Goal: Transaction & Acquisition: Book appointment/travel/reservation

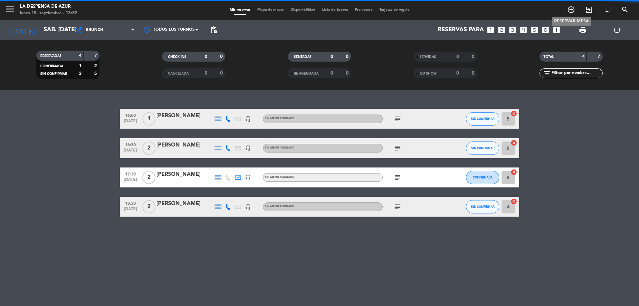
click at [571, 7] on icon "add_circle_outline" at bounding box center [571, 10] width 8 height 8
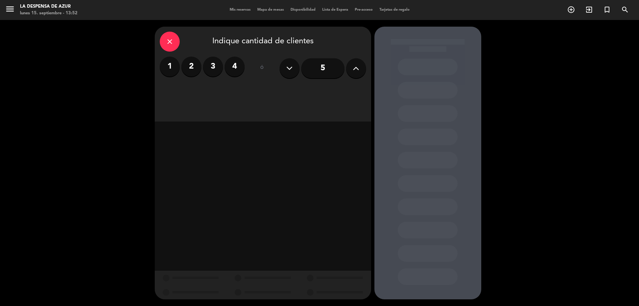
click at [167, 69] on label "1" at bounding box center [170, 67] width 20 height 20
click at [290, 93] on div "Brunch" at bounding box center [289, 91] width 50 height 13
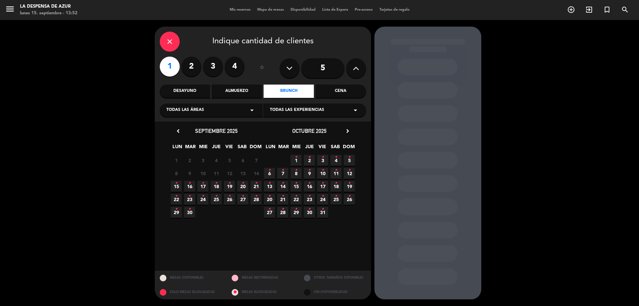
click at [325, 172] on span "10 •" at bounding box center [322, 173] width 11 height 11
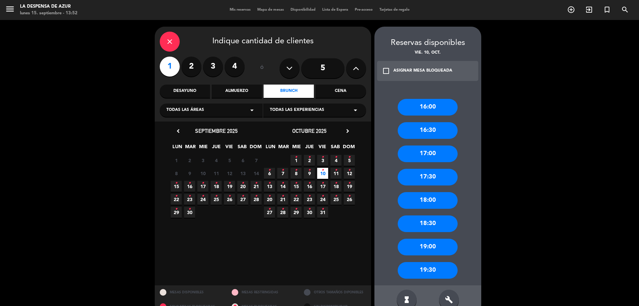
click at [436, 148] on div "17:00" at bounding box center [428, 153] width 60 height 17
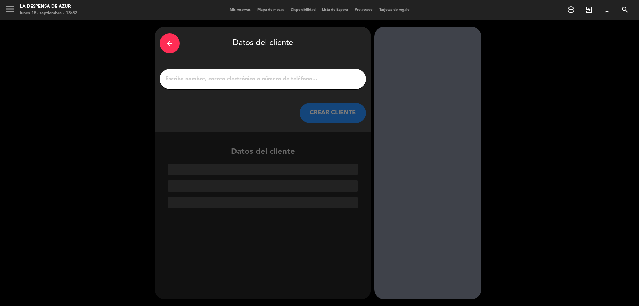
click at [269, 82] on input "1" at bounding box center [263, 78] width 196 height 9
paste input "[PERSON_NAME] [PERSON_NAME] 3513333926 // V20643 // MC + Mesón x1 // AF"
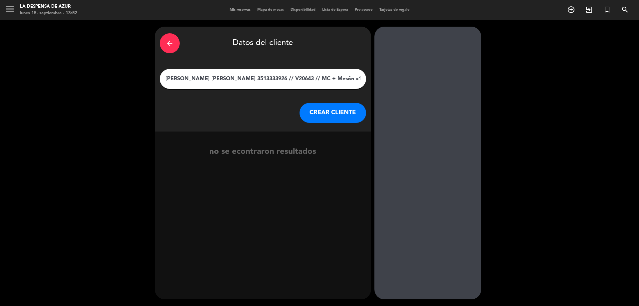
drag, startPoint x: 233, startPoint y: 77, endPoint x: 447, endPoint y: 80, distance: 214.4
click at [474, 65] on div "arrow_back Datos del cliente [PERSON_NAME] [PERSON_NAME] 3513333926 // V20643 /…" at bounding box center [319, 163] width 639 height 286
type input "[PERSON_NAME] [PERSON_NAME]"
click at [347, 118] on button "CREAR CLIENTE" at bounding box center [333, 113] width 67 height 20
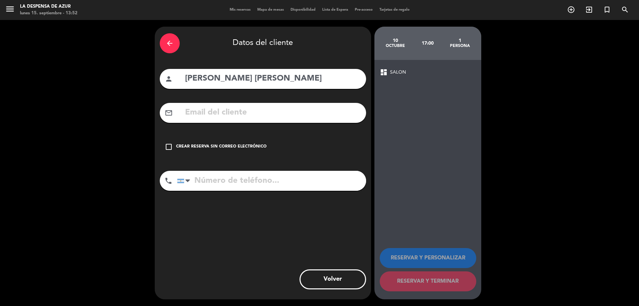
click at [247, 146] on div "Crear reserva sin correo electrónico" at bounding box center [221, 146] width 91 height 7
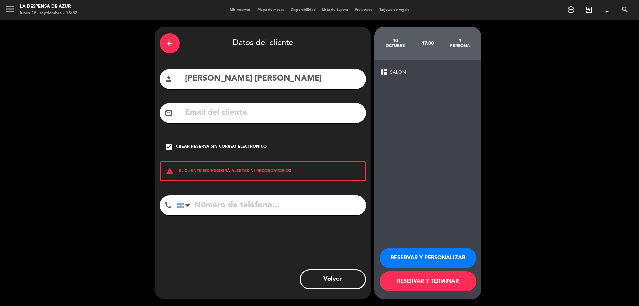
click at [223, 217] on div "phone [GEOGRAPHIC_DATA] +1 [GEOGRAPHIC_DATA] +44 [GEOGRAPHIC_DATA] ([GEOGRAPHIC…" at bounding box center [263, 207] width 206 height 25
click at [225, 209] on input "tel" at bounding box center [271, 205] width 189 height 20
paste input "3513333926 // V20643 // MC + Mesón x1 // AF"
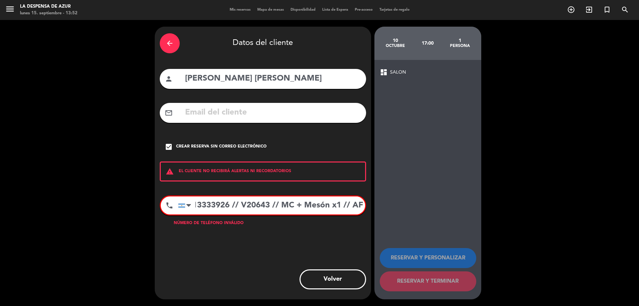
drag, startPoint x: 235, startPoint y: 202, endPoint x: 371, endPoint y: 205, distance: 135.9
click at [371, 206] on div "arrow_back Datos del cliente person [PERSON_NAME] [PERSON_NAME] mail_outline ch…" at bounding box center [263, 163] width 216 height 273
click at [244, 204] on input "3513333926 // V20643 // MC + Mesón x1 // AF" at bounding box center [271, 205] width 187 height 18
drag, startPoint x: 232, startPoint y: 205, endPoint x: 500, endPoint y: 212, distance: 268.4
click at [500, 212] on div "arrow_back Datos del cliente person [PERSON_NAME] [PERSON_NAME] mail_outline ch…" at bounding box center [319, 163] width 639 height 286
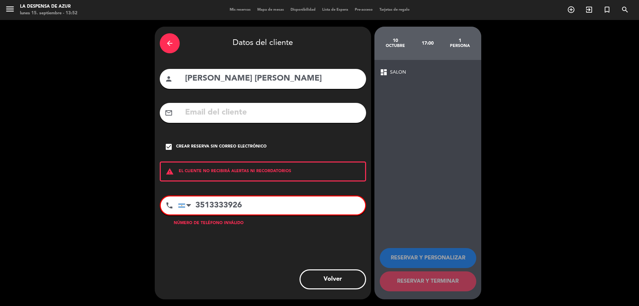
scroll to position [0, 0]
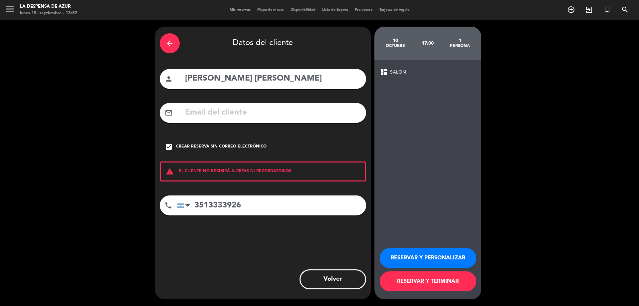
type input "3513333926"
click at [421, 259] on button "RESERVAR Y PERSONALIZAR" at bounding box center [428, 258] width 97 height 20
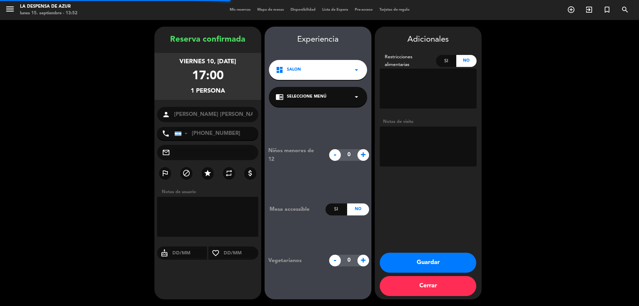
click at [408, 159] on textarea at bounding box center [428, 147] width 97 height 40
paste textarea "// V20643 // MC + Mesón x1 // AF"
drag, startPoint x: 394, startPoint y: 135, endPoint x: 375, endPoint y: 131, distance: 19.4
click at [374, 132] on booking-confirmed "Reserva confirmada viernes 10, [DATE] 17:00 1 persona person [PERSON_NAME] [PER…" at bounding box center [320, 163] width 626 height 273
drag, startPoint x: 416, startPoint y: 145, endPoint x: 410, endPoint y: 129, distance: 18.2
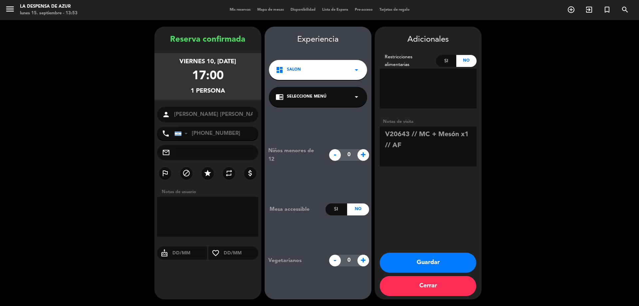
click at [410, 129] on textarea at bounding box center [428, 147] width 97 height 40
type textarea "V20643 - Merienda en mesón x1 // Sube del spa"
click at [461, 258] on button "Guardar" at bounding box center [428, 263] width 97 height 20
